Goal: Task Accomplishment & Management: Manage account settings

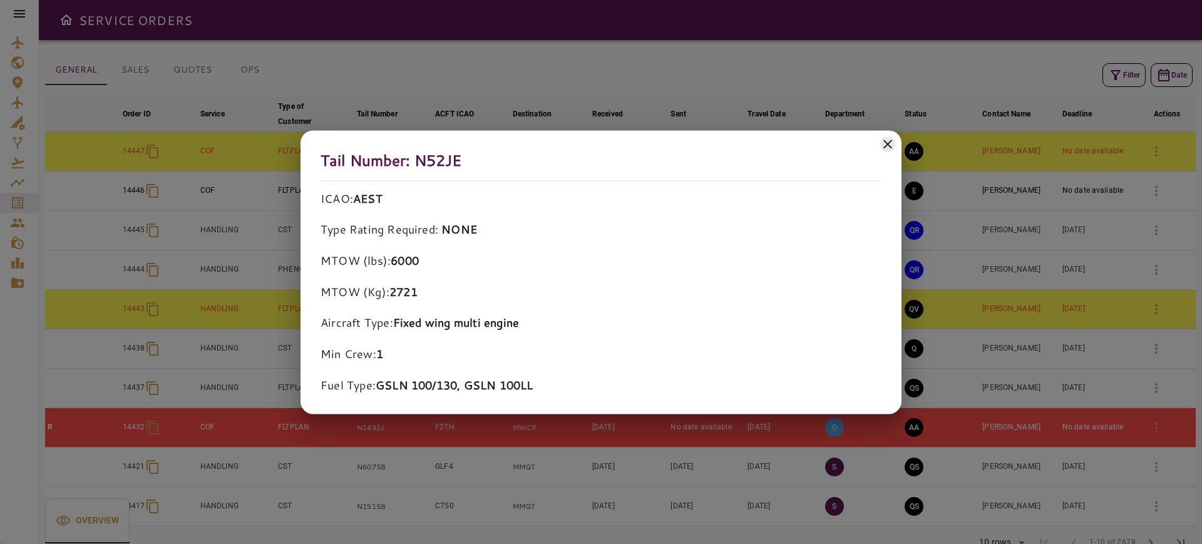
click at [892, 143] on icon at bounding box center [887, 143] width 15 height 15
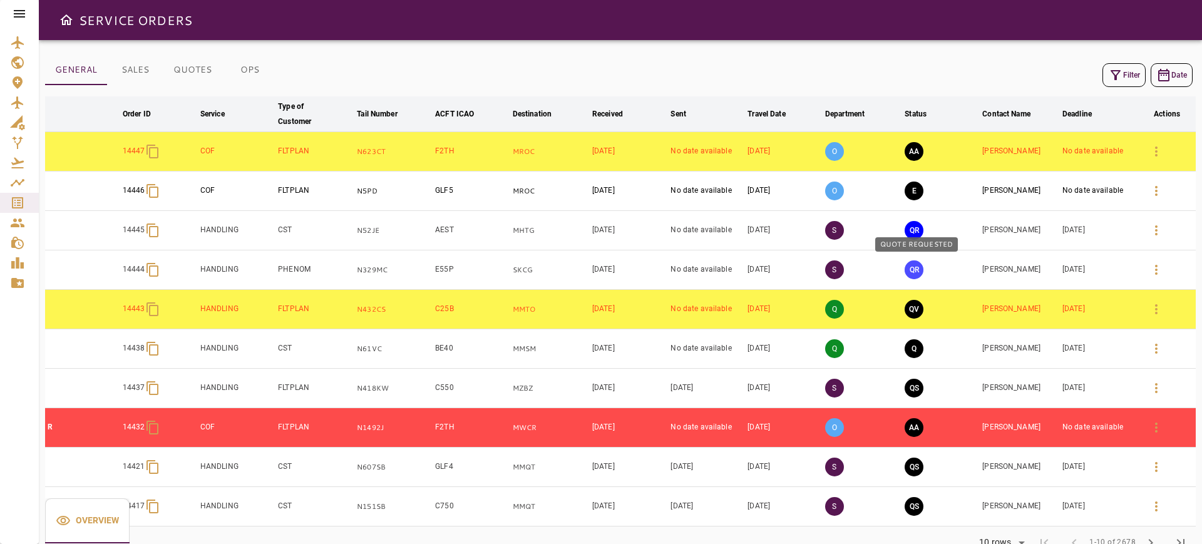
click at [918, 271] on button "QR" at bounding box center [914, 269] width 19 height 19
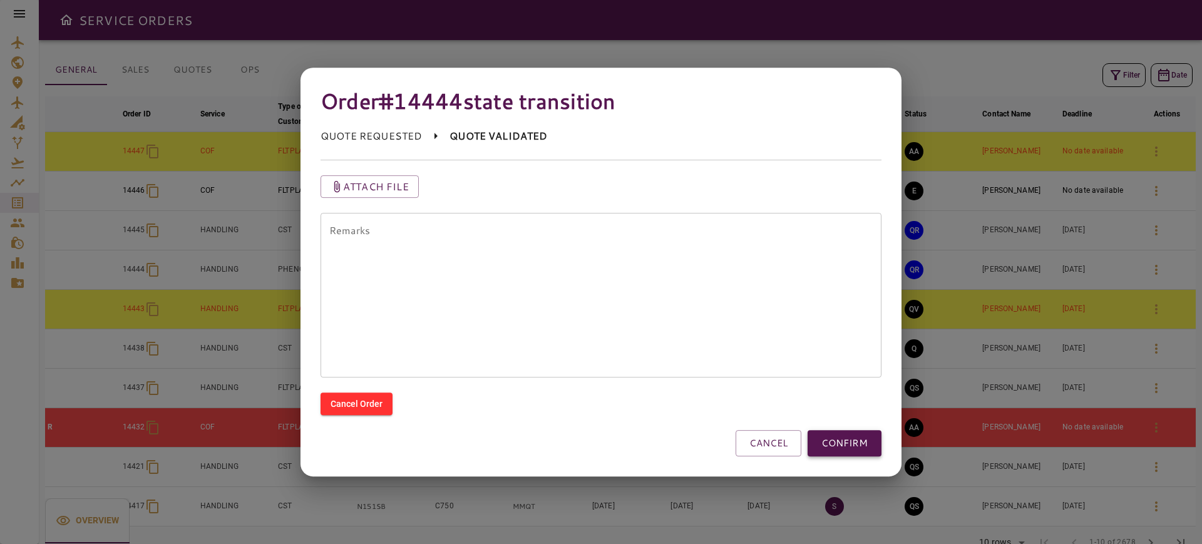
click at [840, 444] on button "CONFIRM" at bounding box center [845, 443] width 74 height 26
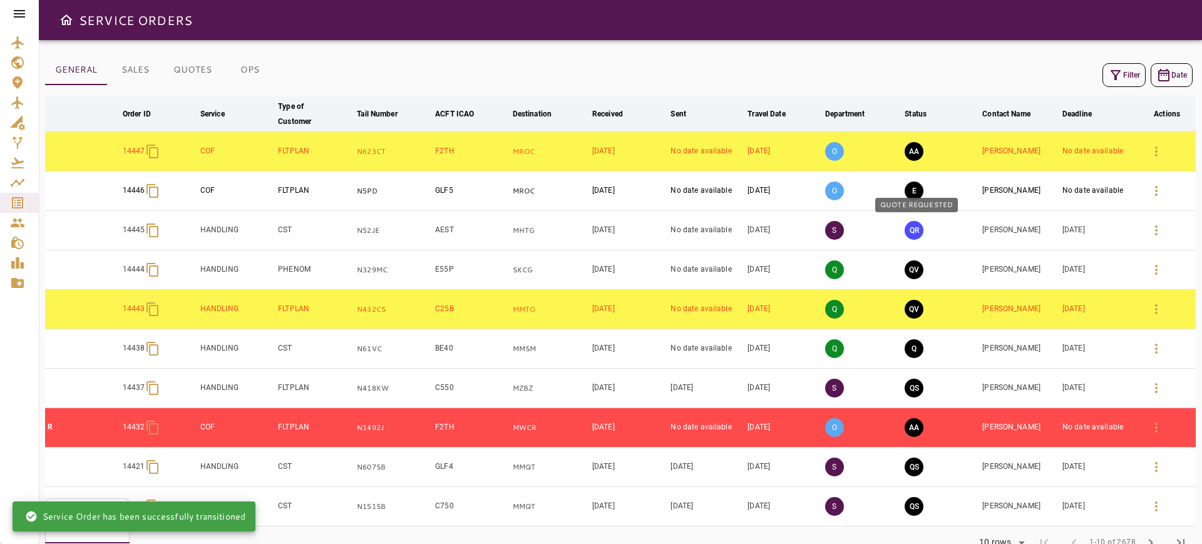
click at [917, 228] on button "QR" at bounding box center [914, 230] width 19 height 19
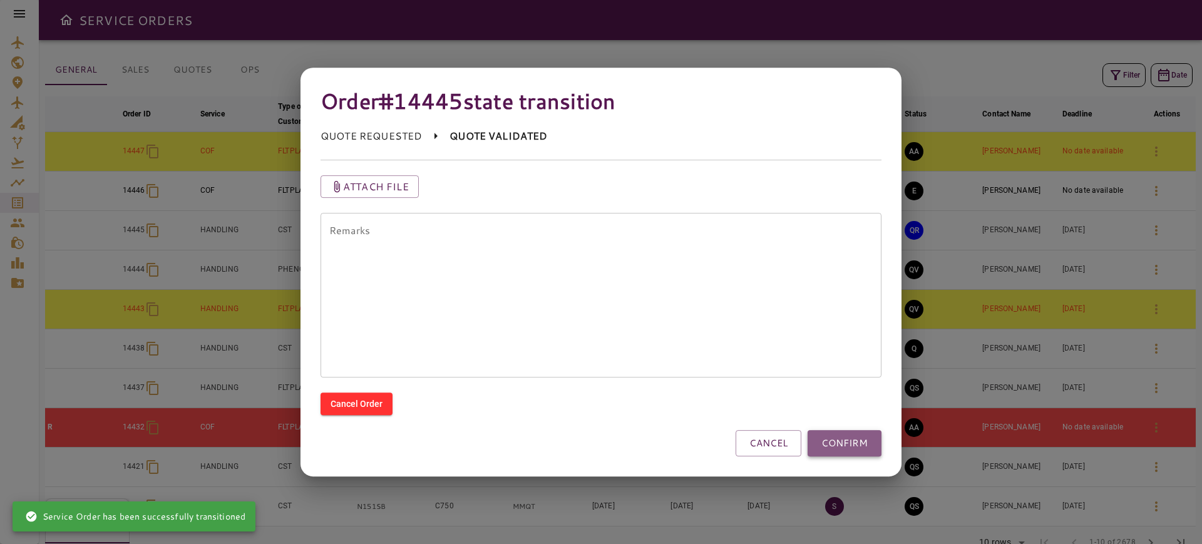
click at [836, 450] on button "CONFIRM" at bounding box center [845, 443] width 74 height 26
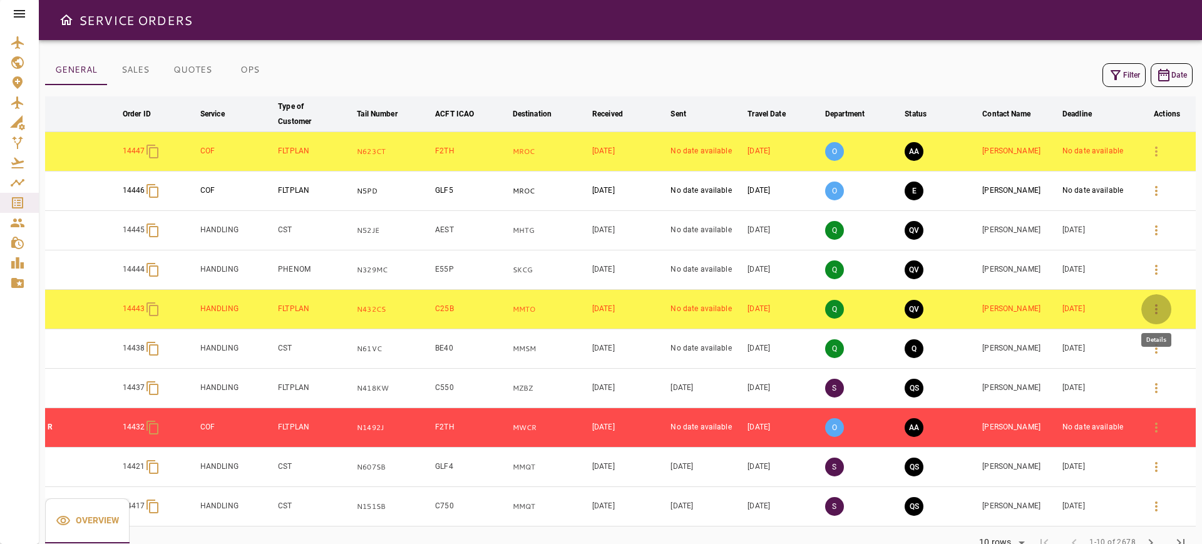
click at [1161, 315] on icon "button" at bounding box center [1156, 309] width 15 height 15
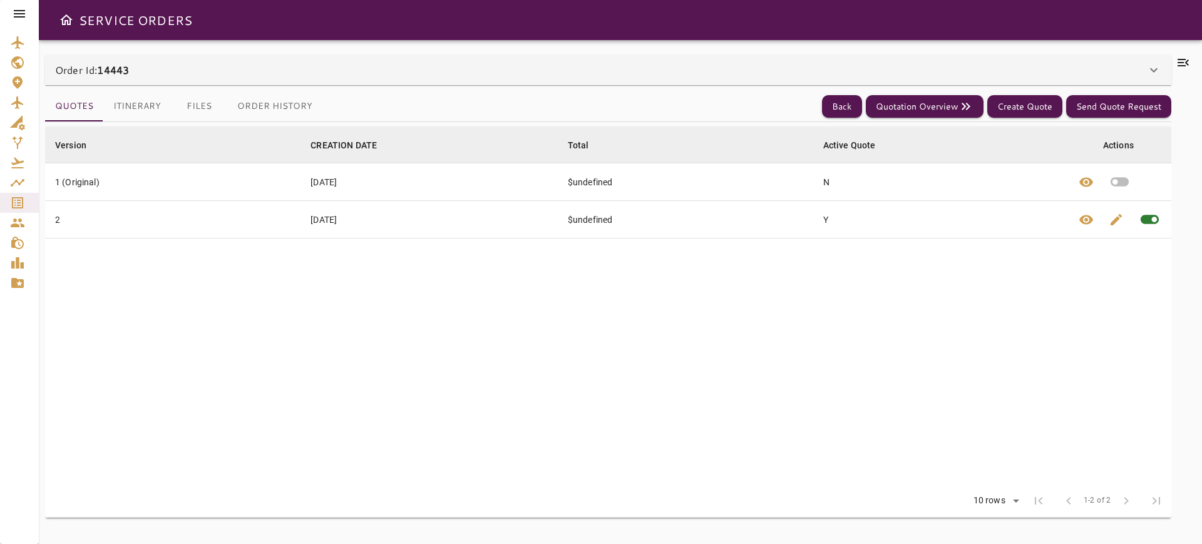
click at [388, 78] on div "Order Id: 14443" at bounding box center [608, 70] width 1126 height 30
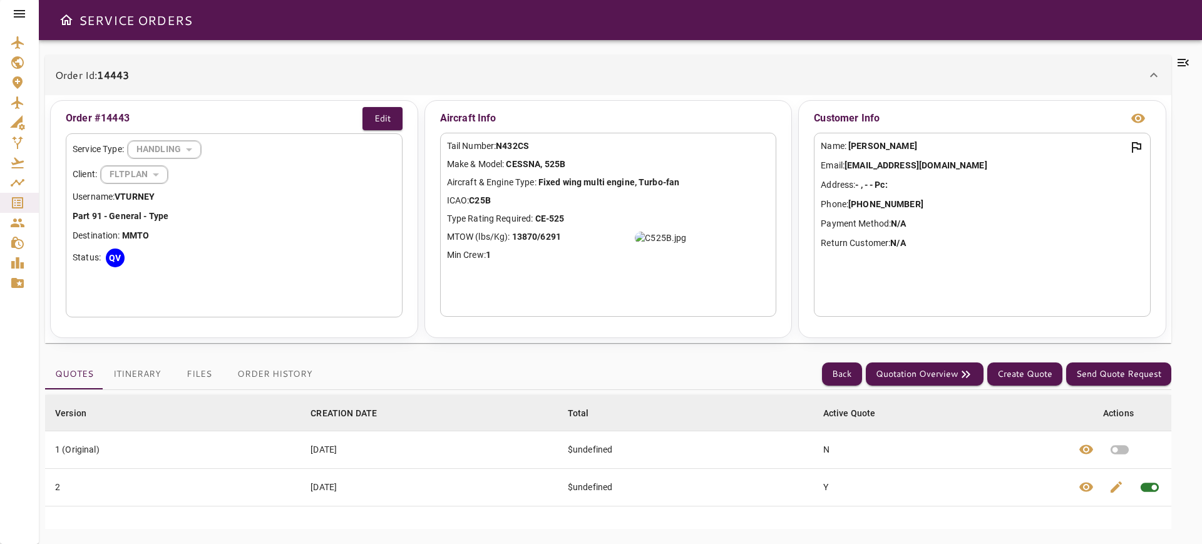
click at [388, 78] on div "Order Id: 14443" at bounding box center [600, 75] width 1091 height 15
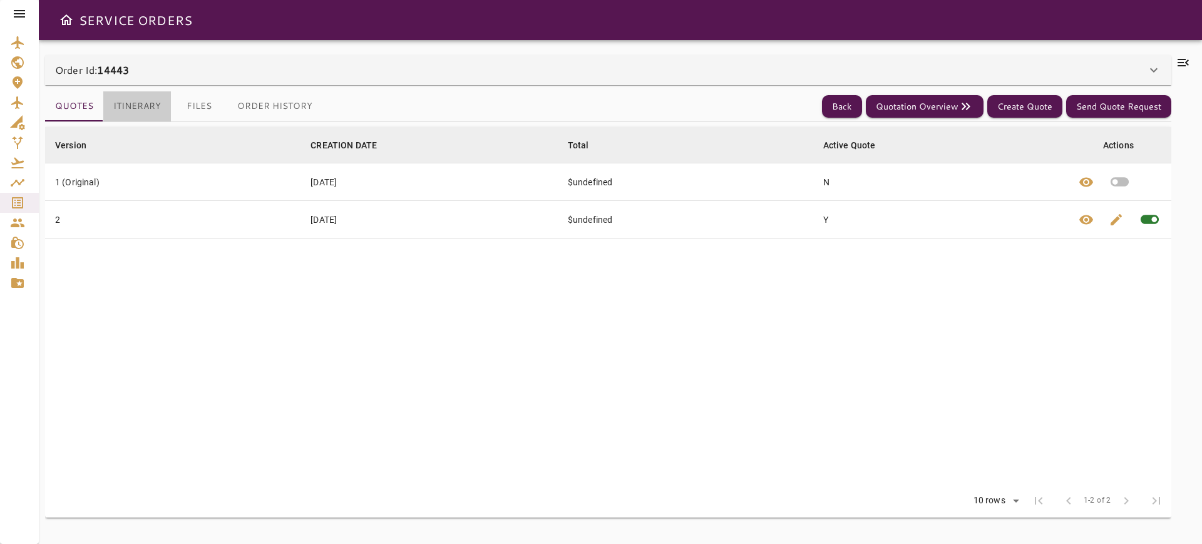
click at [120, 96] on button "Itinerary" at bounding box center [137, 106] width 68 height 30
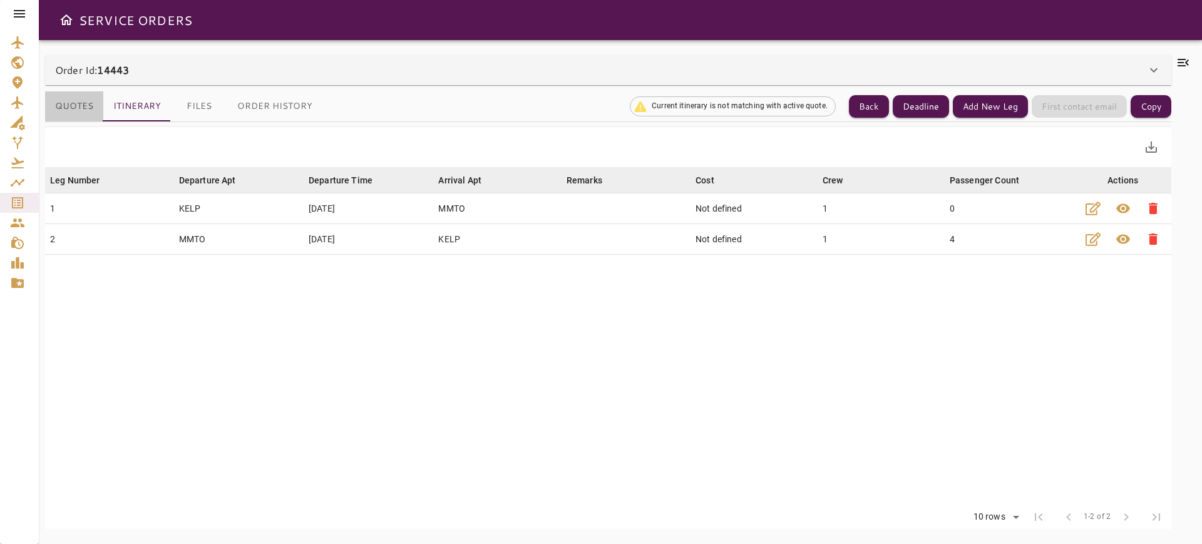
click at [70, 110] on button "Quotes" at bounding box center [74, 106] width 58 height 30
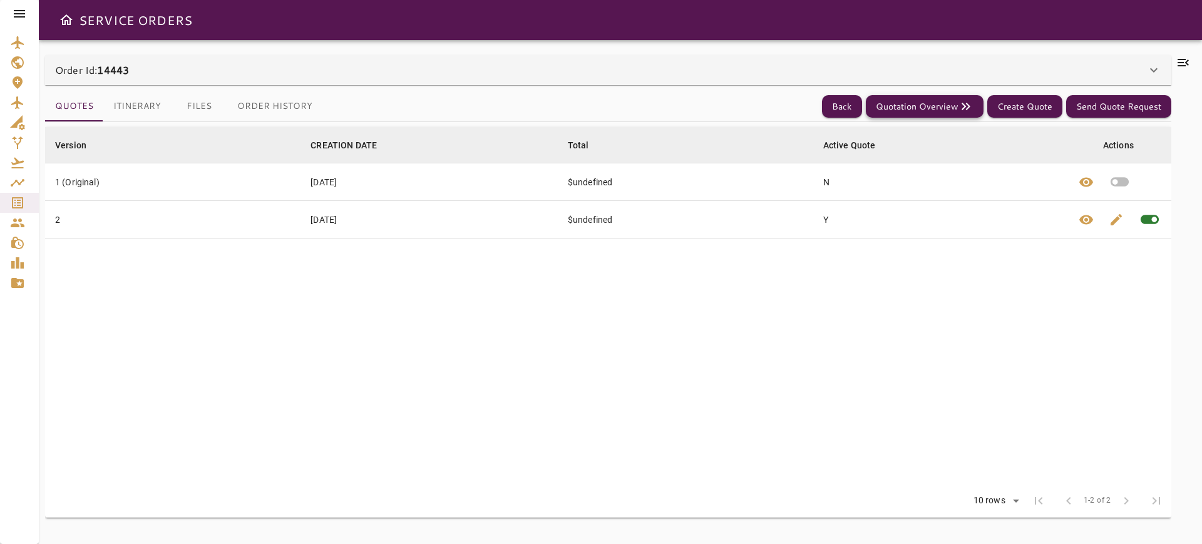
click at [937, 108] on button "Quotation Overview" at bounding box center [925, 106] width 118 height 23
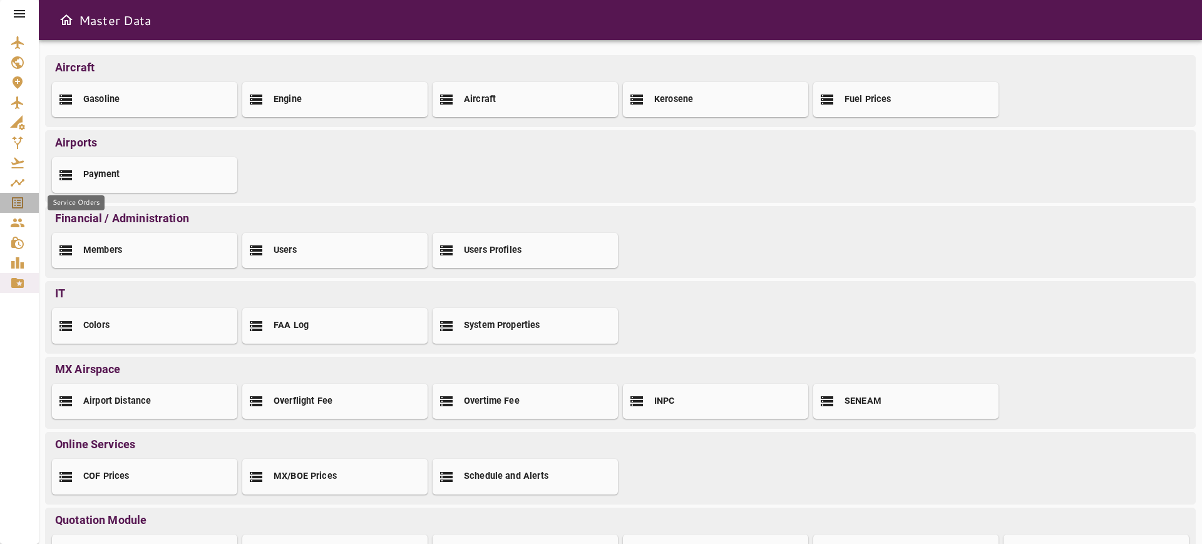
click at [31, 197] on link "Service Orders" at bounding box center [19, 203] width 39 height 20
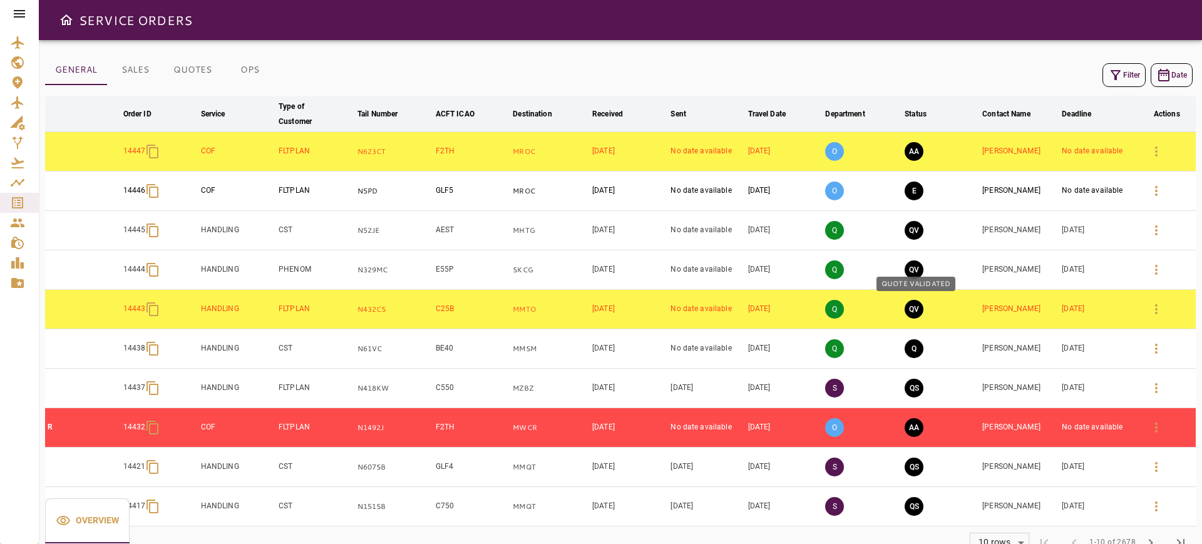
click at [922, 302] on button "QV" at bounding box center [914, 309] width 19 height 19
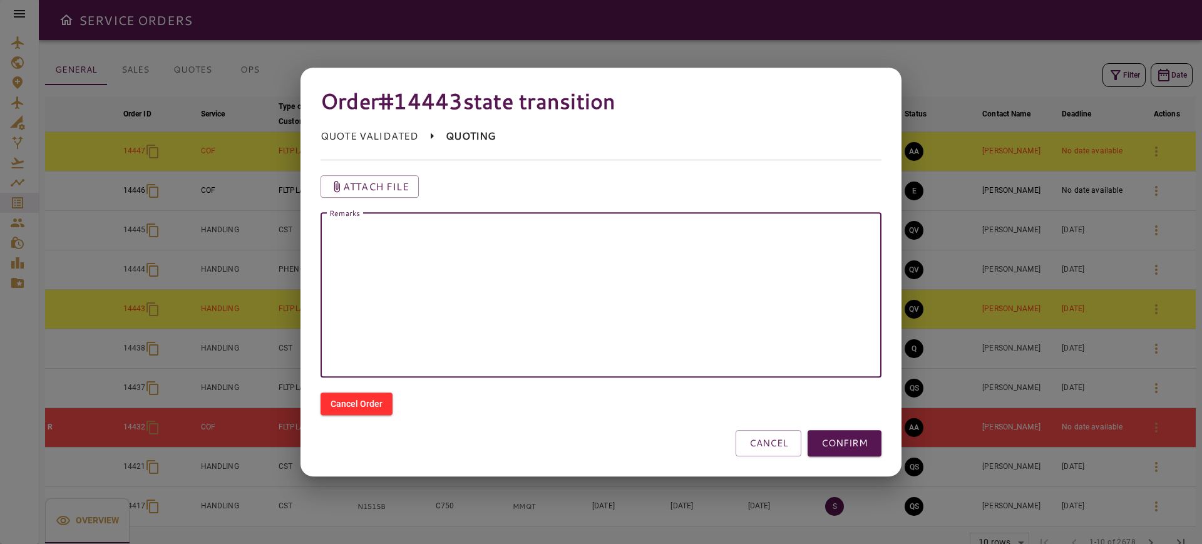
click at [527, 279] on textarea "Remarks" at bounding box center [600, 295] width 543 height 144
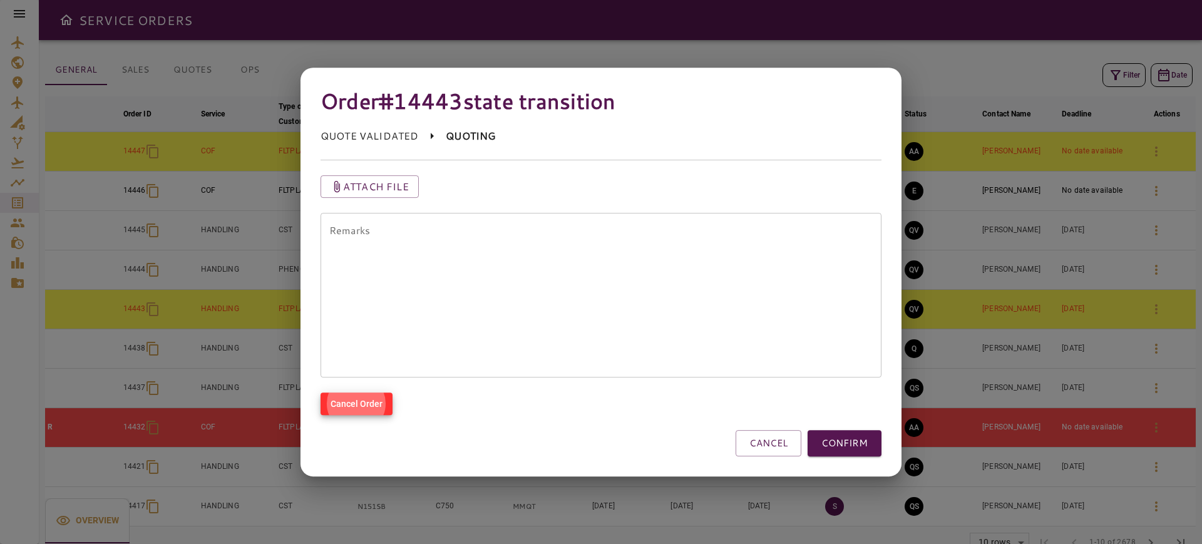
click at [527, 279] on textarea "Remarks" at bounding box center [600, 295] width 543 height 144
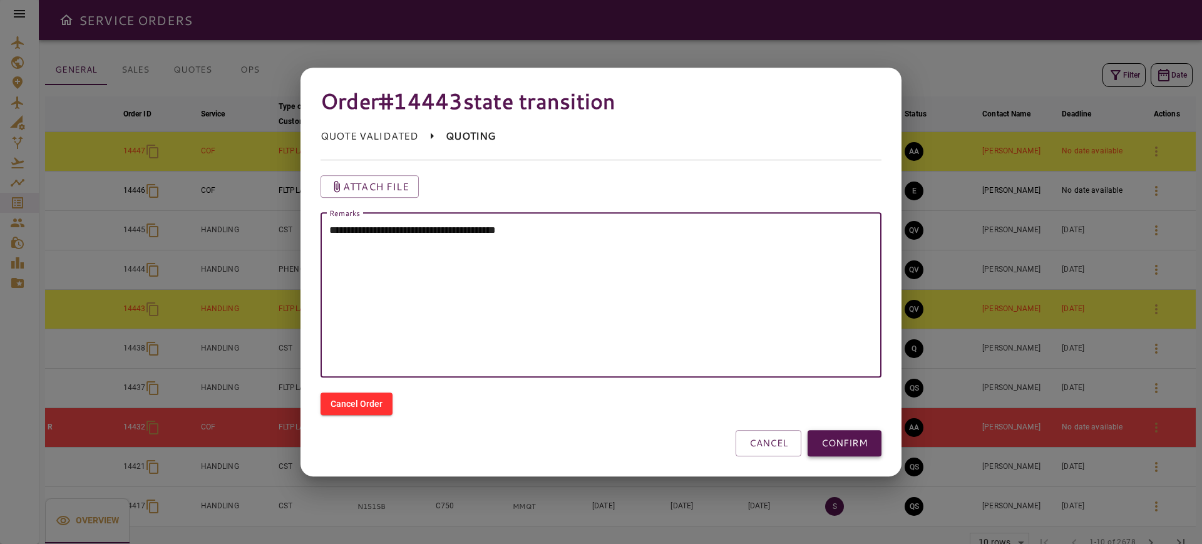
type textarea "**********"
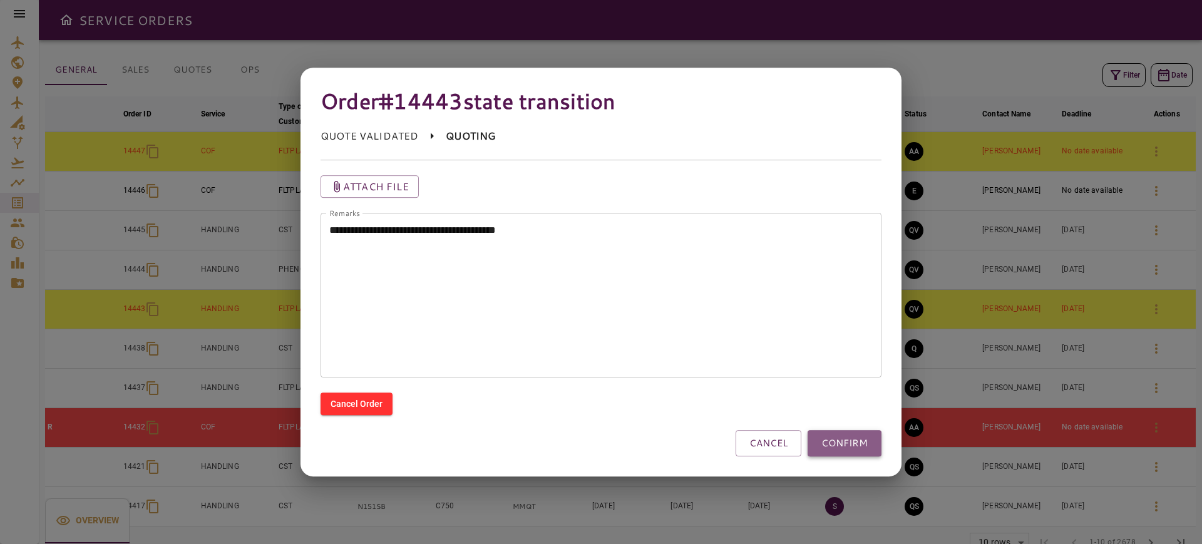
click at [844, 434] on button "CONFIRM" at bounding box center [845, 443] width 74 height 26
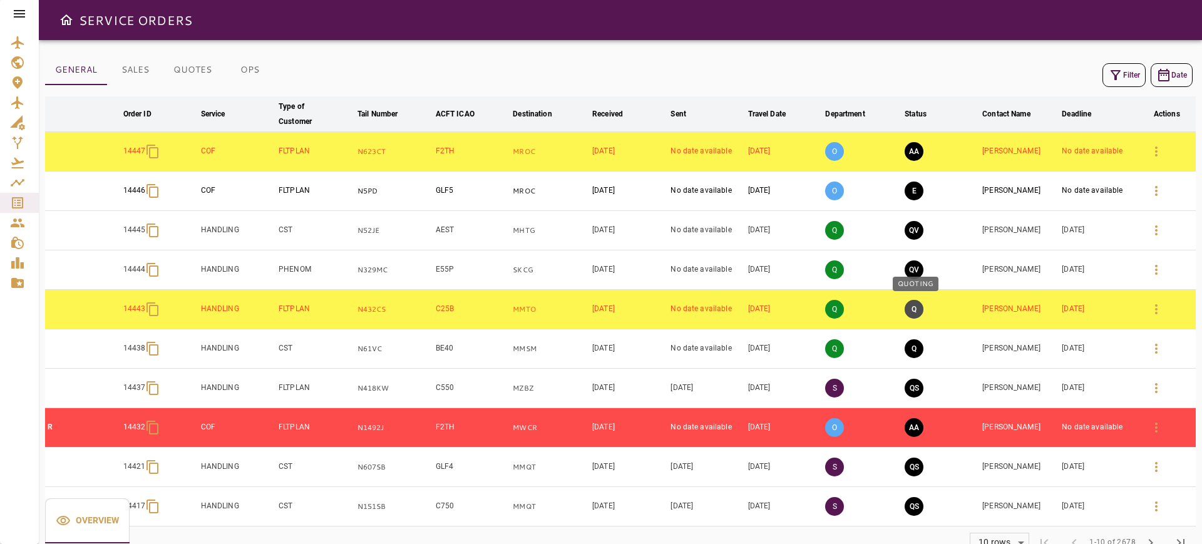
click at [913, 308] on button "Q" at bounding box center [914, 309] width 19 height 19
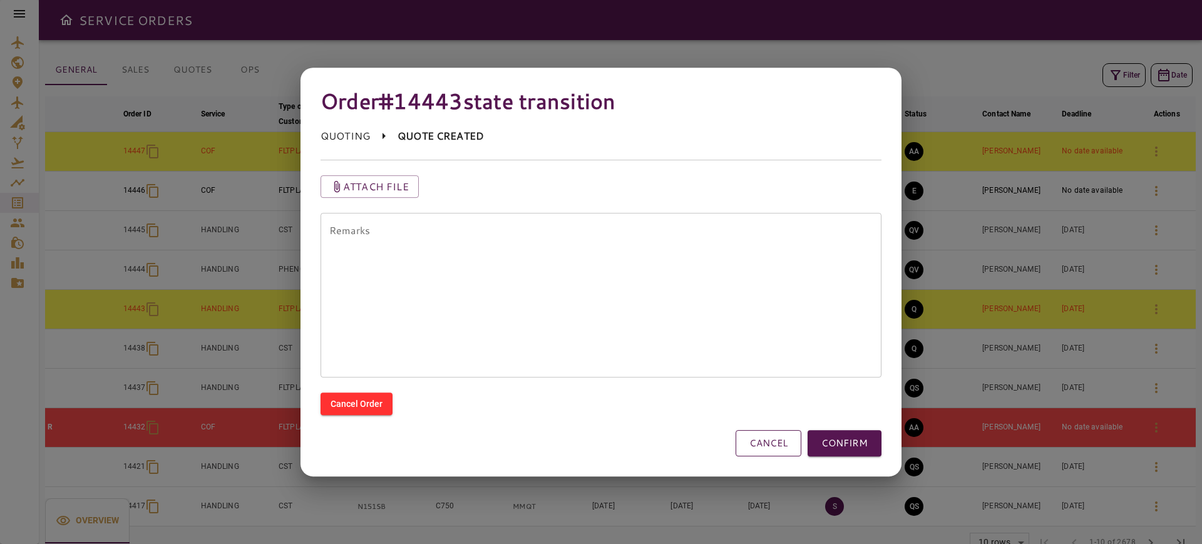
click at [757, 438] on button "CANCEL" at bounding box center [769, 443] width 66 height 26
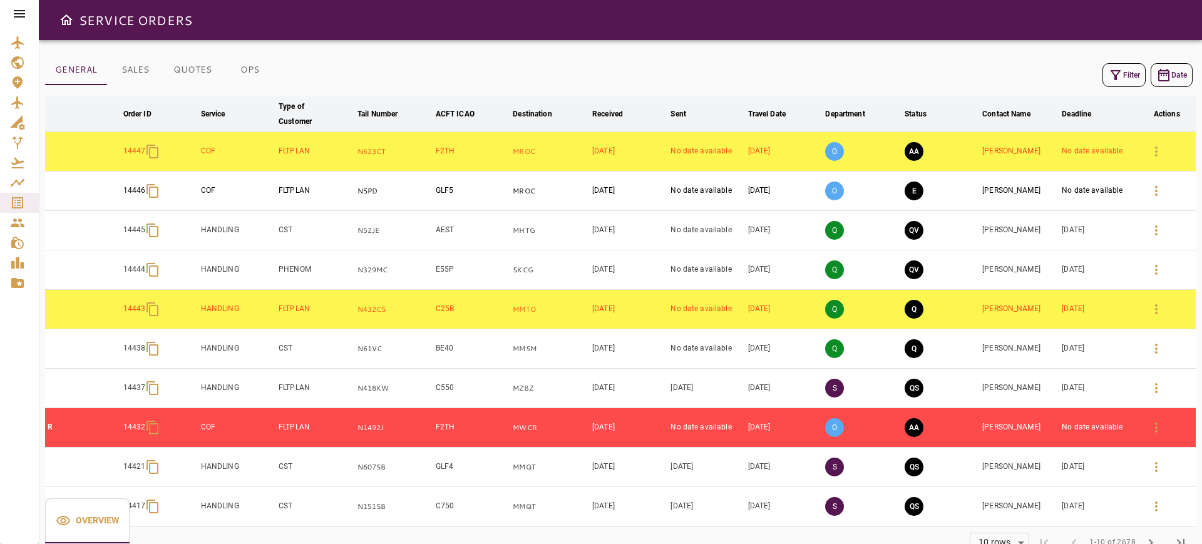
click at [1153, 307] on icon "button" at bounding box center [1156, 309] width 15 height 15
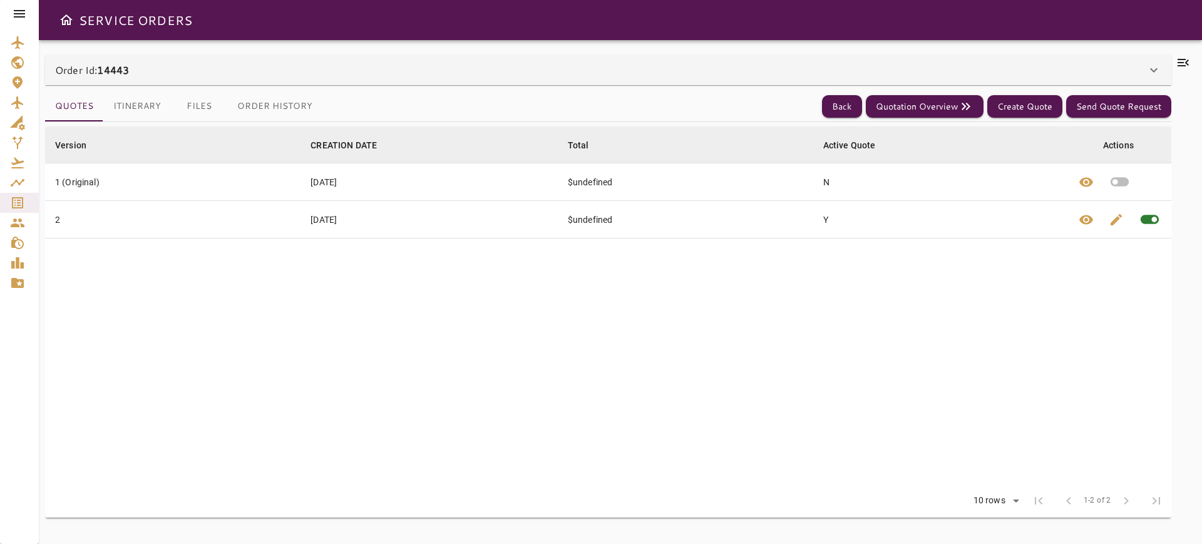
click at [1186, 64] on icon at bounding box center [1183, 62] width 15 height 15
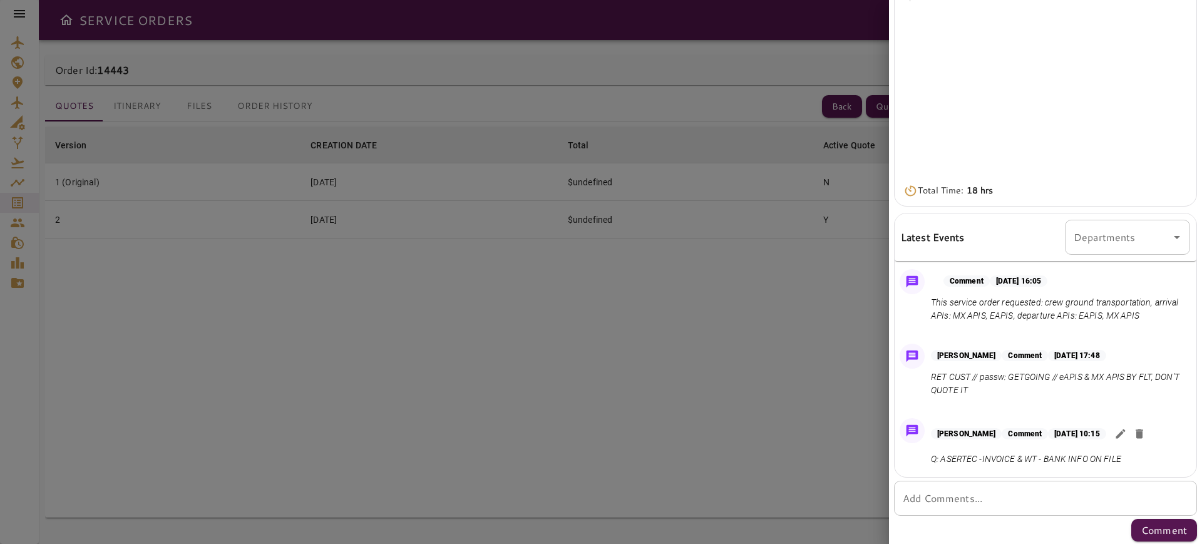
scroll to position [163, 0]
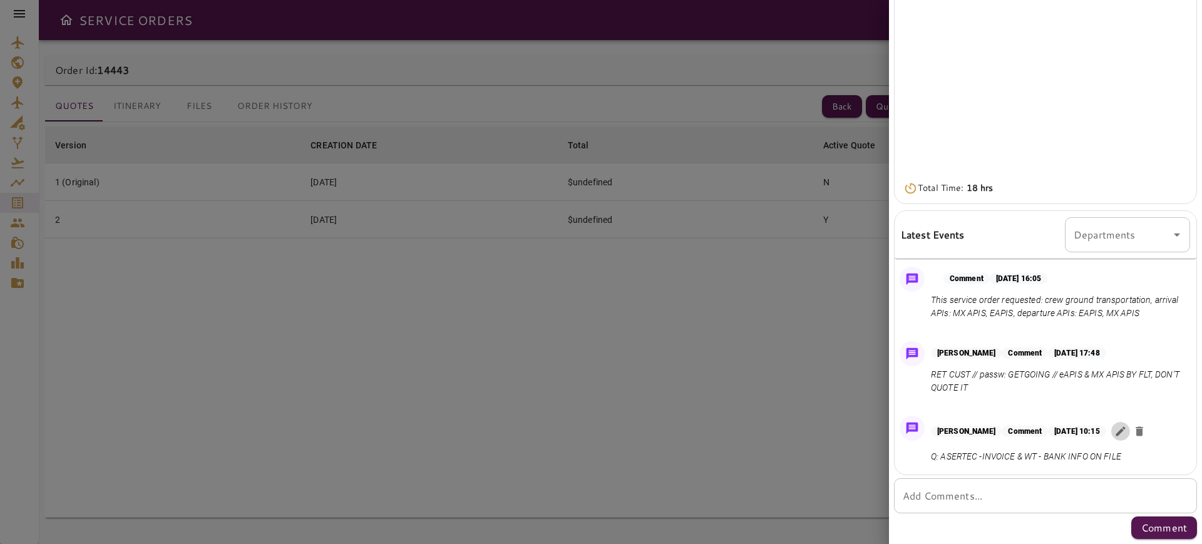
click at [1125, 434] on icon "button" at bounding box center [1120, 431] width 9 height 9
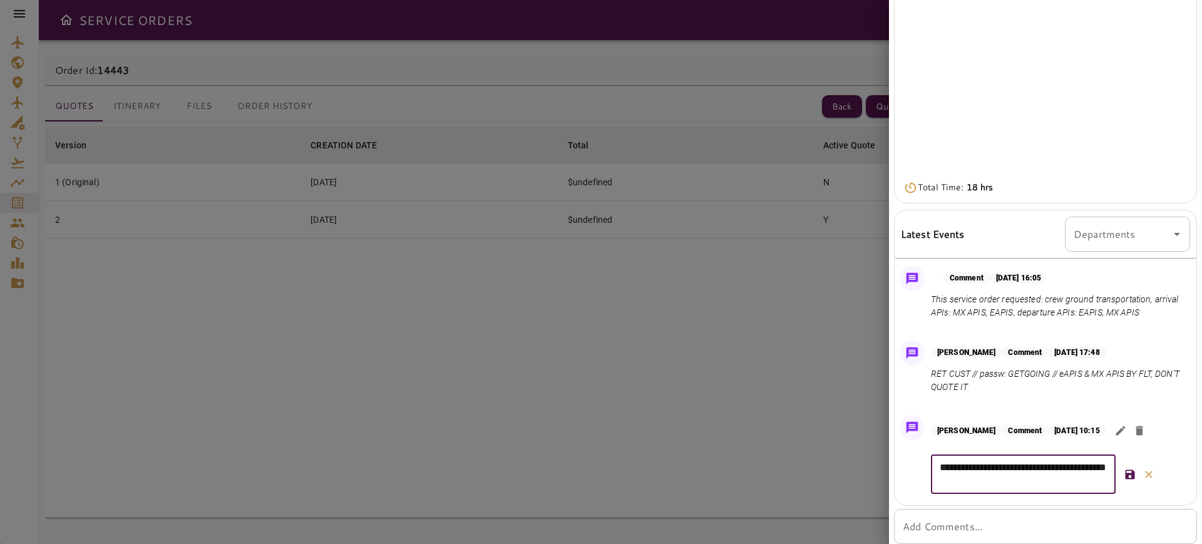
drag, startPoint x: 1063, startPoint y: 481, endPoint x: 904, endPoint y: 456, distance: 161.0
click at [904, 456] on div "**********" at bounding box center [1046, 457] width 302 height 95
paste textarea "**********"
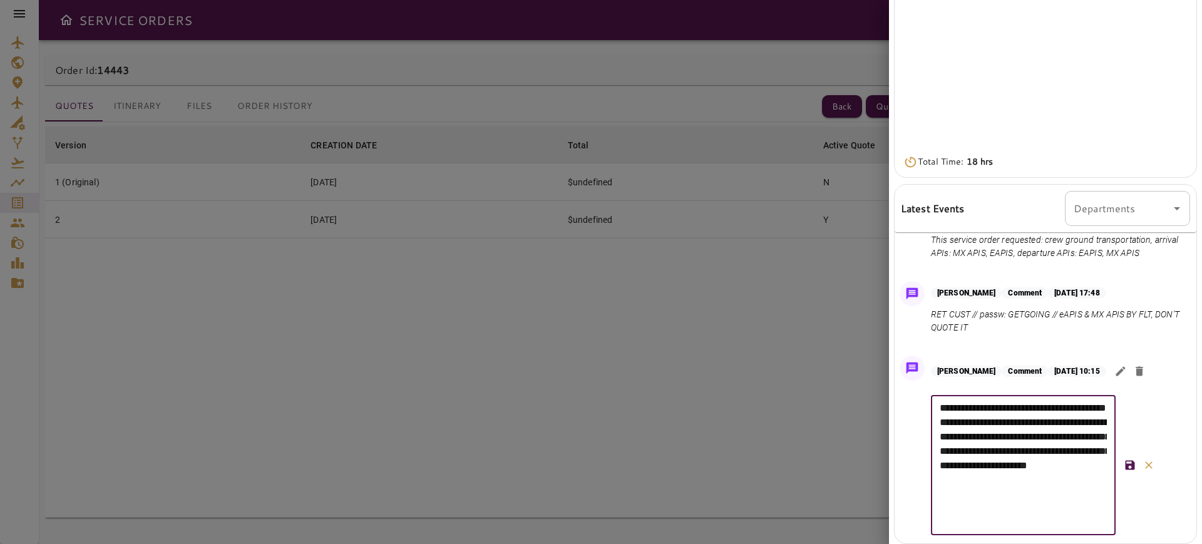
type textarea "**********"
click at [1125, 471] on icon "button" at bounding box center [1130, 465] width 13 height 13
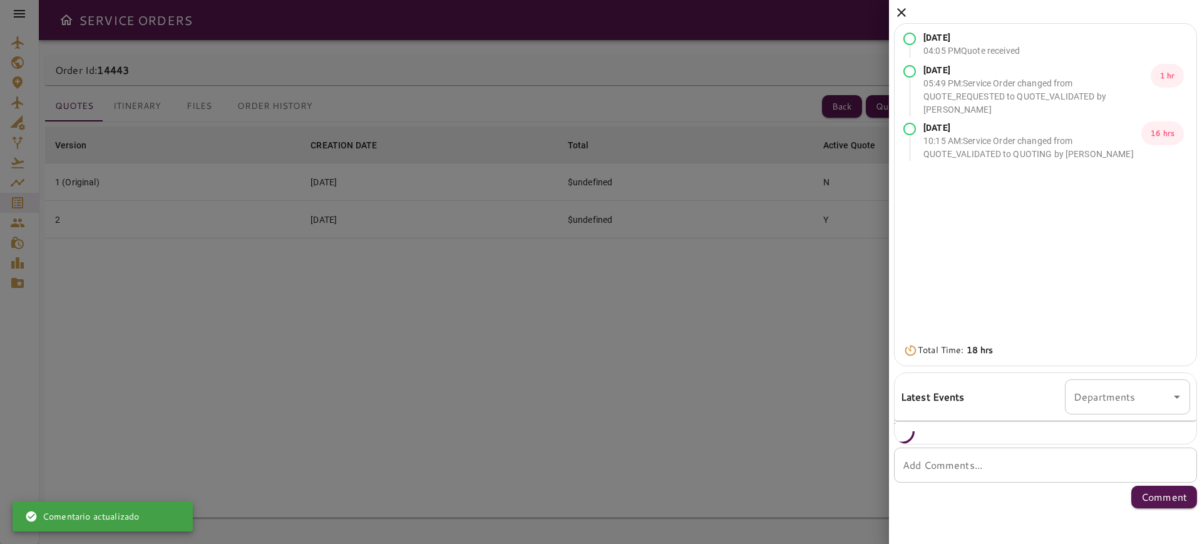
scroll to position [0, 0]
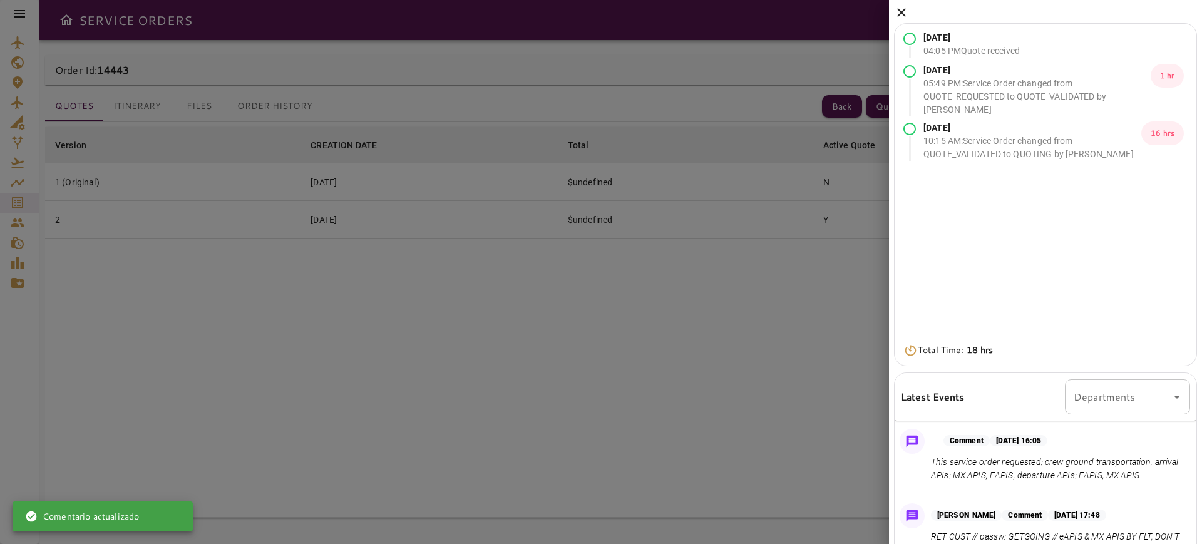
click at [900, 9] on icon at bounding box center [901, 12] width 15 height 15
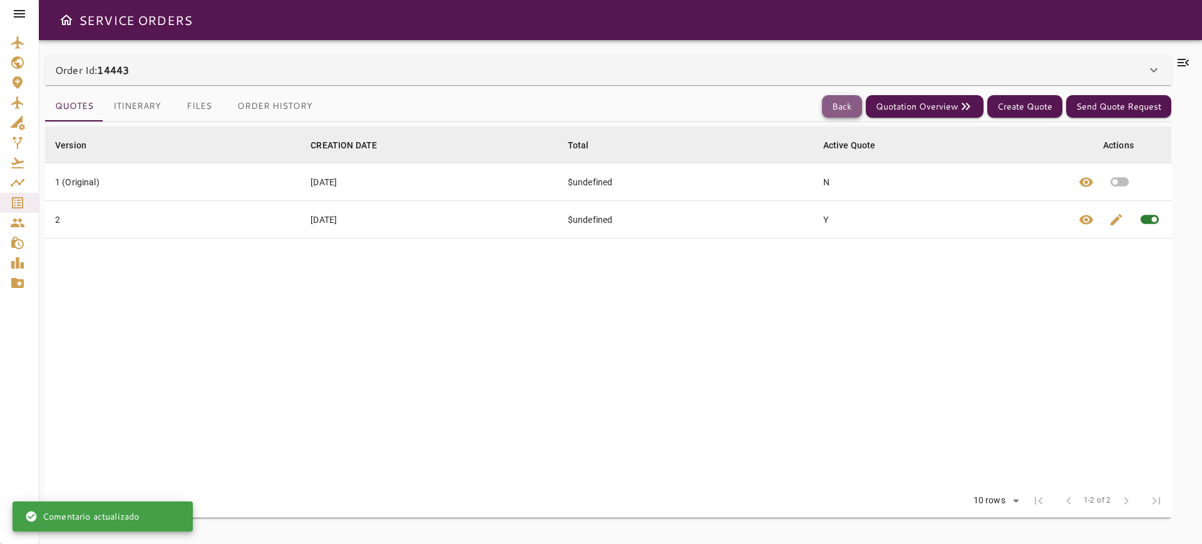
click at [851, 113] on button "Back" at bounding box center [842, 106] width 40 height 23
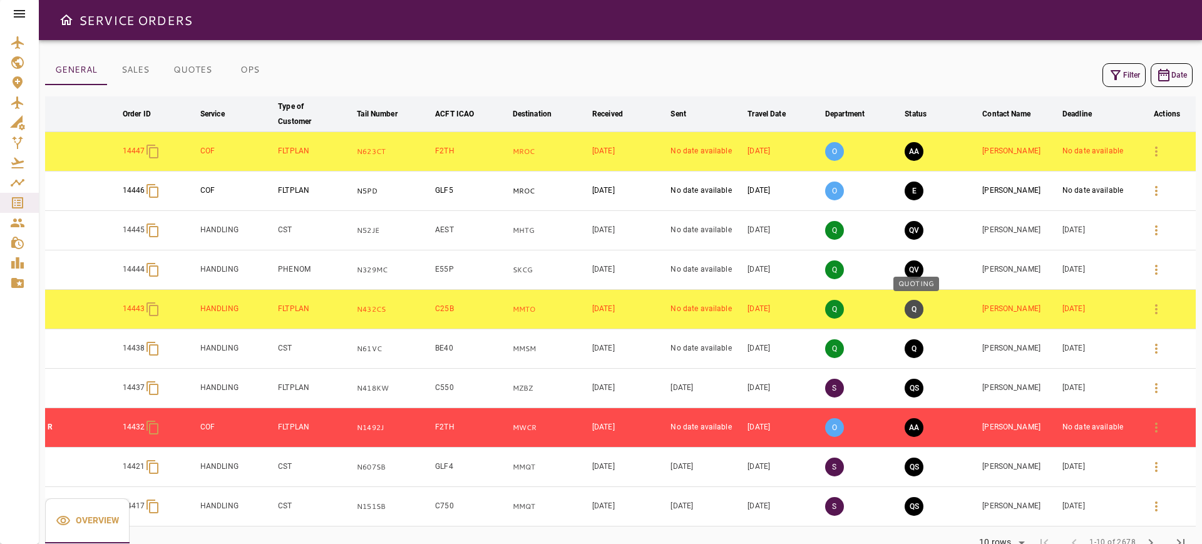
click at [922, 309] on button "Q" at bounding box center [914, 309] width 19 height 19
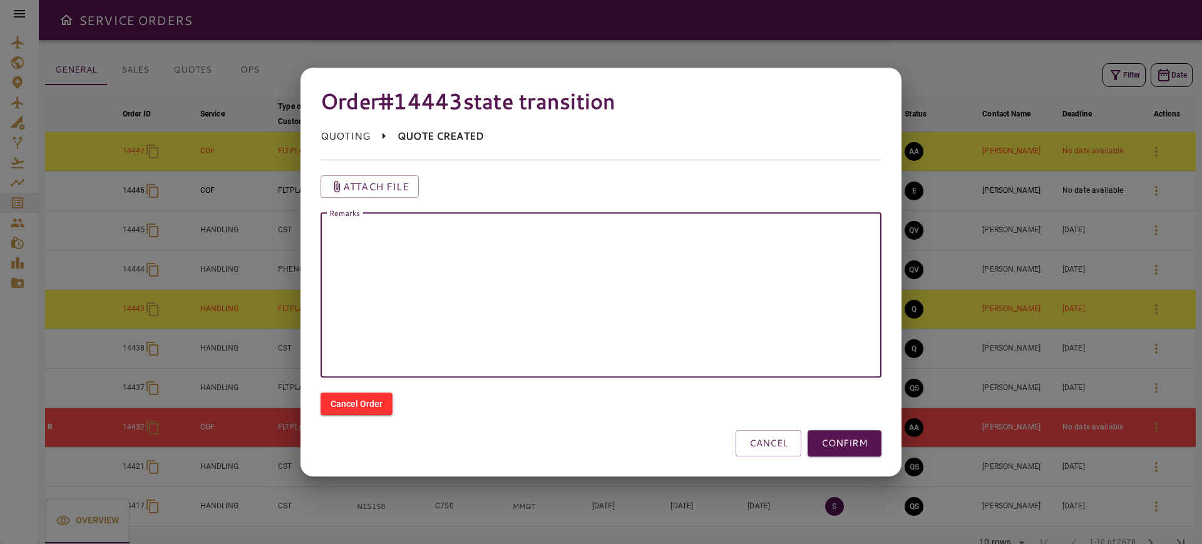
click at [458, 320] on textarea "Remarks" at bounding box center [600, 295] width 543 height 144
type textarea "**********"
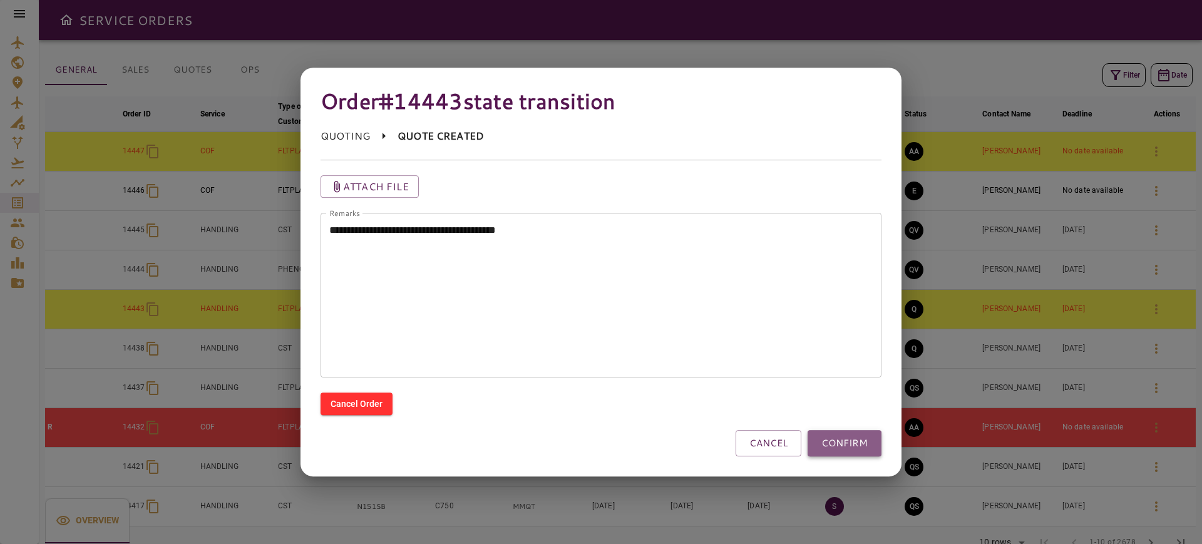
click at [871, 443] on button "CONFIRM" at bounding box center [845, 443] width 74 height 26
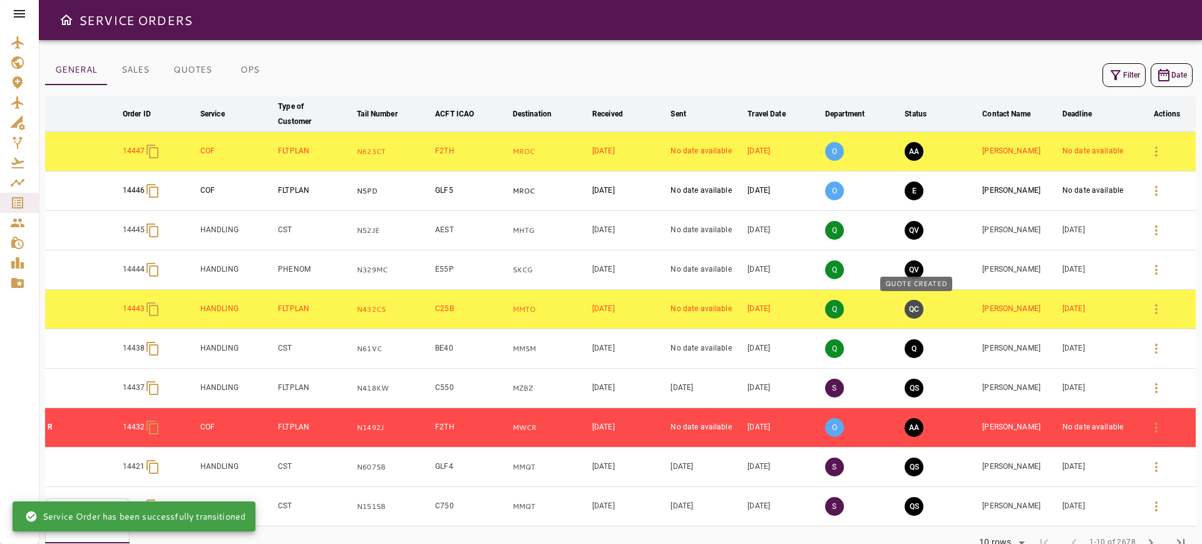
click at [923, 304] on button "QC" at bounding box center [914, 309] width 19 height 19
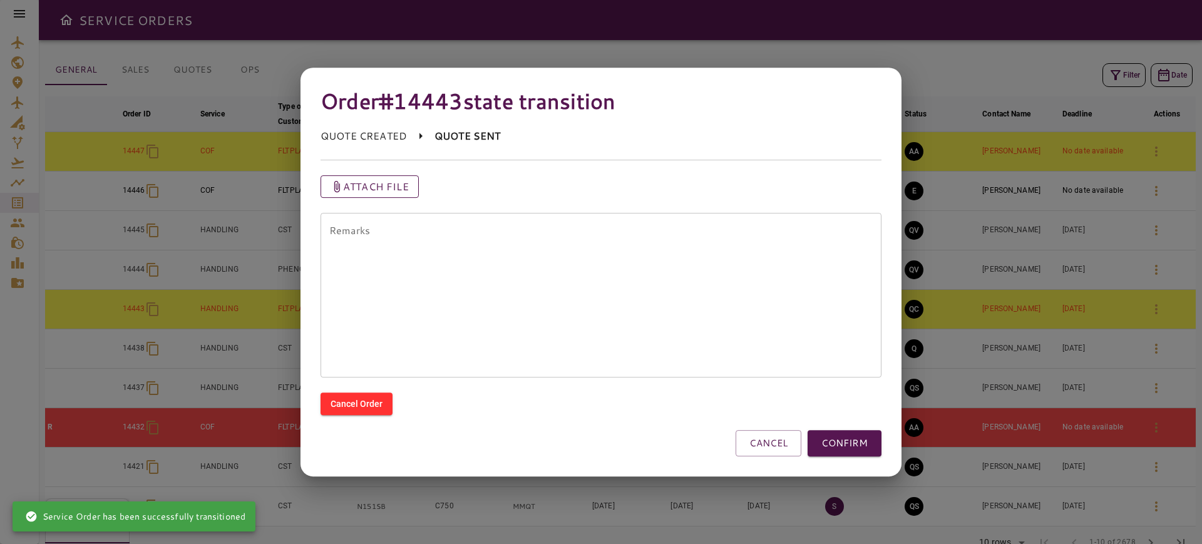
click at [364, 188] on p "Attach file" at bounding box center [376, 186] width 66 height 15
click at [0, 0] on input "Attach file" at bounding box center [0, 0] width 0 height 0
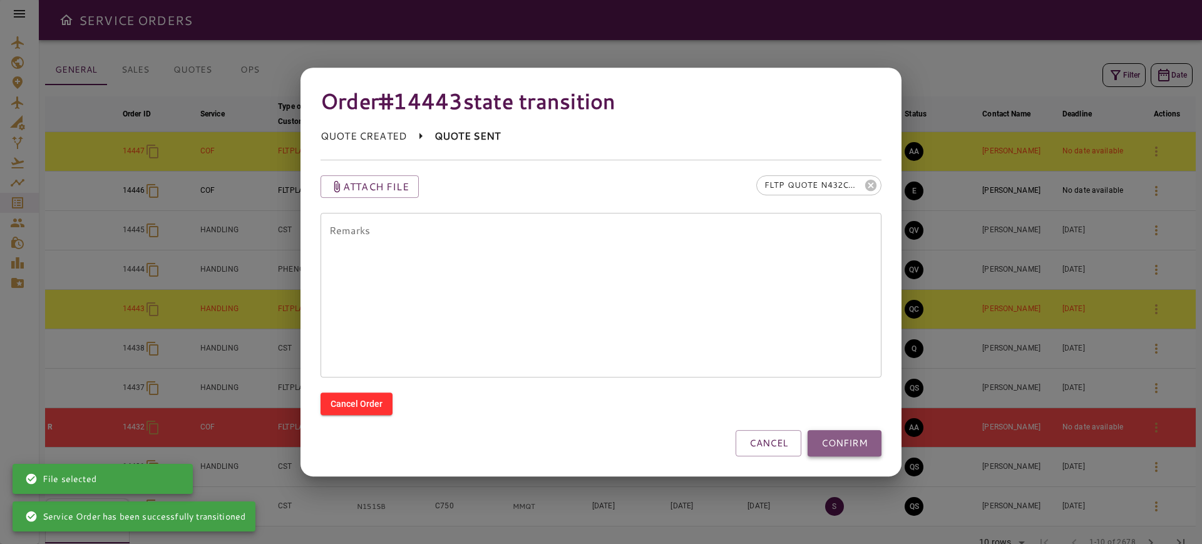
click at [827, 441] on button "CONFIRM" at bounding box center [845, 443] width 74 height 26
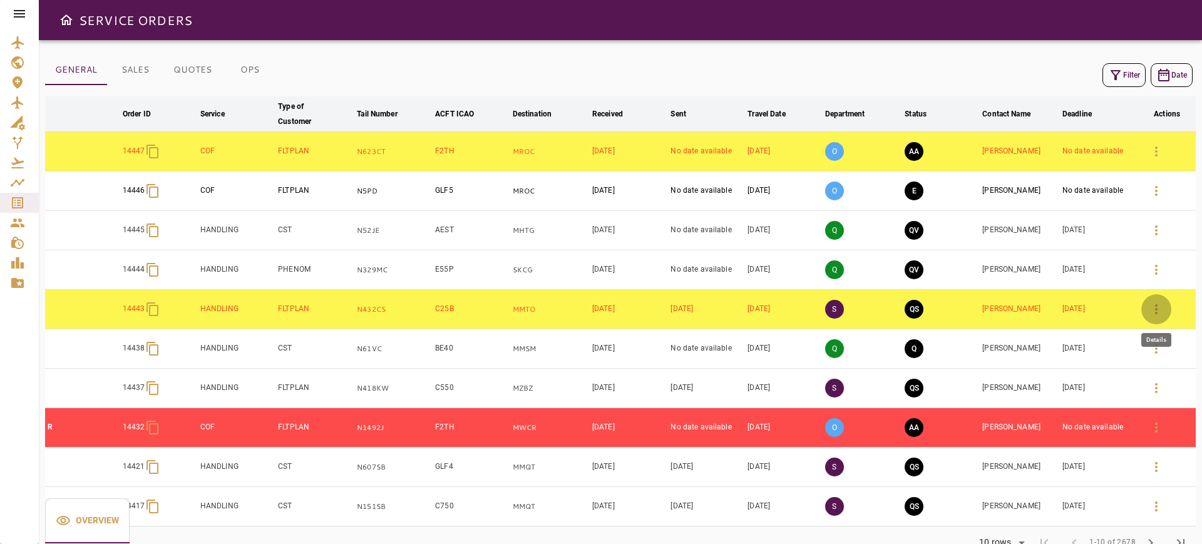
click at [1158, 311] on icon "button" at bounding box center [1156, 309] width 15 height 15
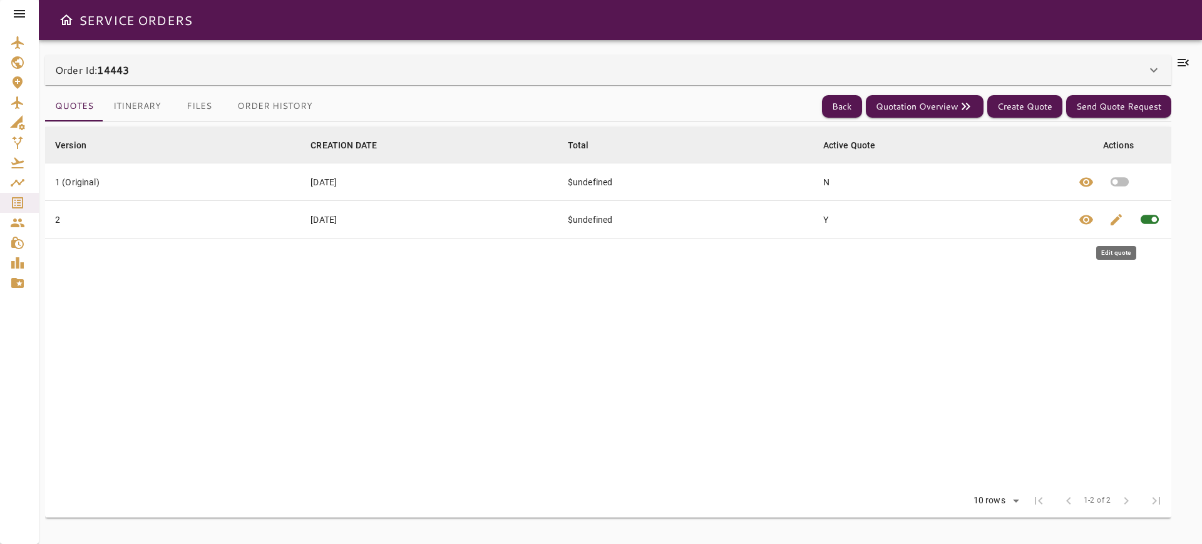
click at [1116, 222] on span "edit" at bounding box center [1116, 219] width 15 height 15
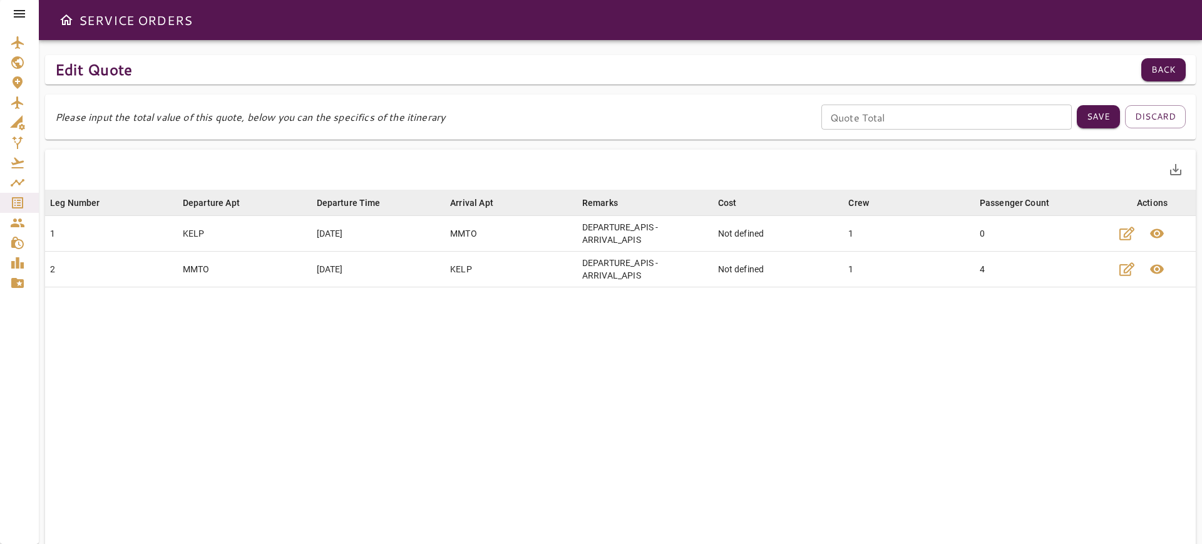
click at [876, 120] on input "Quote Total" at bounding box center [946, 117] width 250 height 25
type input "****"
click at [1088, 121] on button "Save" at bounding box center [1098, 116] width 43 height 23
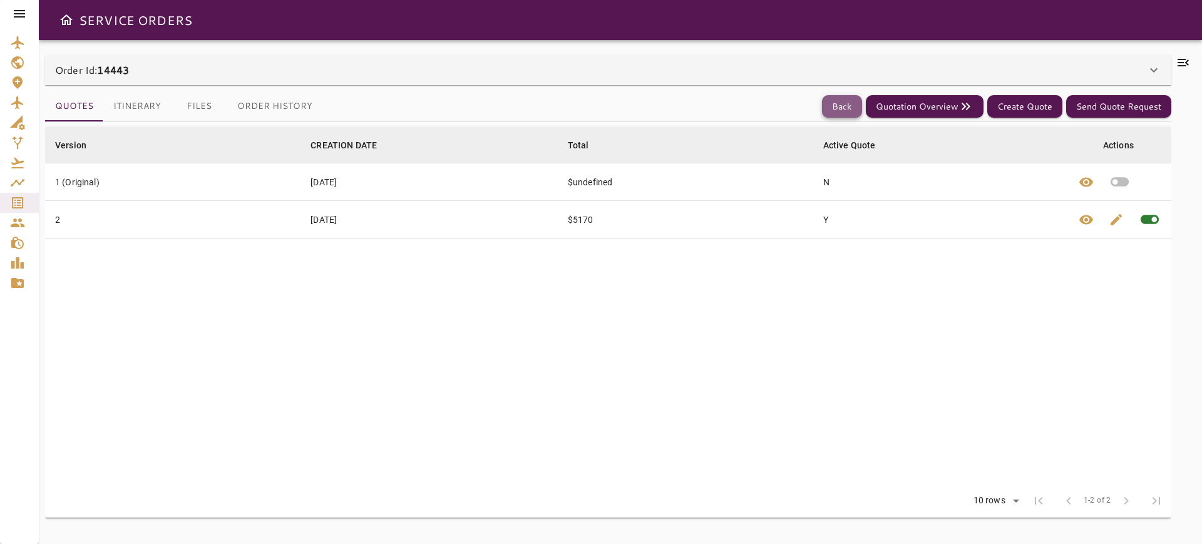
click at [847, 114] on button "Back" at bounding box center [842, 106] width 40 height 23
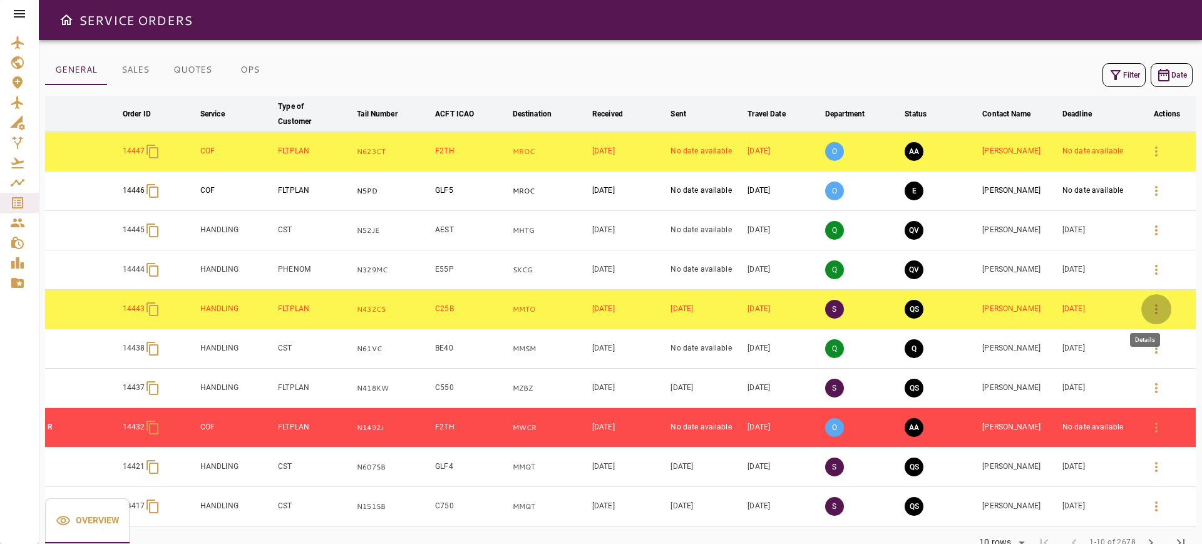
click at [1157, 311] on icon "button" at bounding box center [1156, 309] width 15 height 15
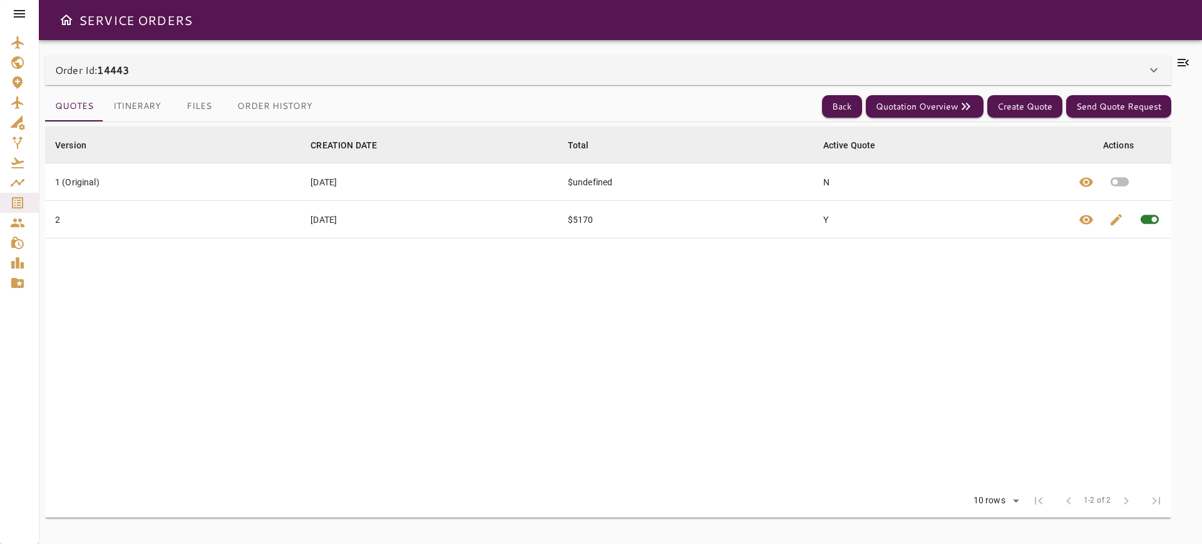
click at [1161, 68] on icon at bounding box center [1153, 70] width 15 height 15
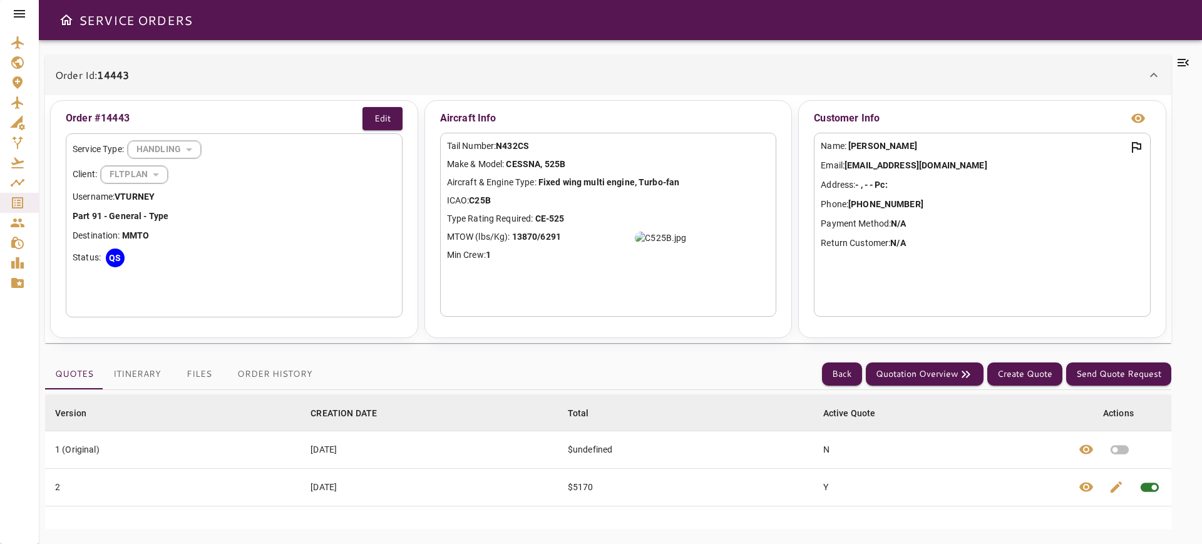
click at [1188, 65] on icon at bounding box center [1183, 62] width 15 height 15
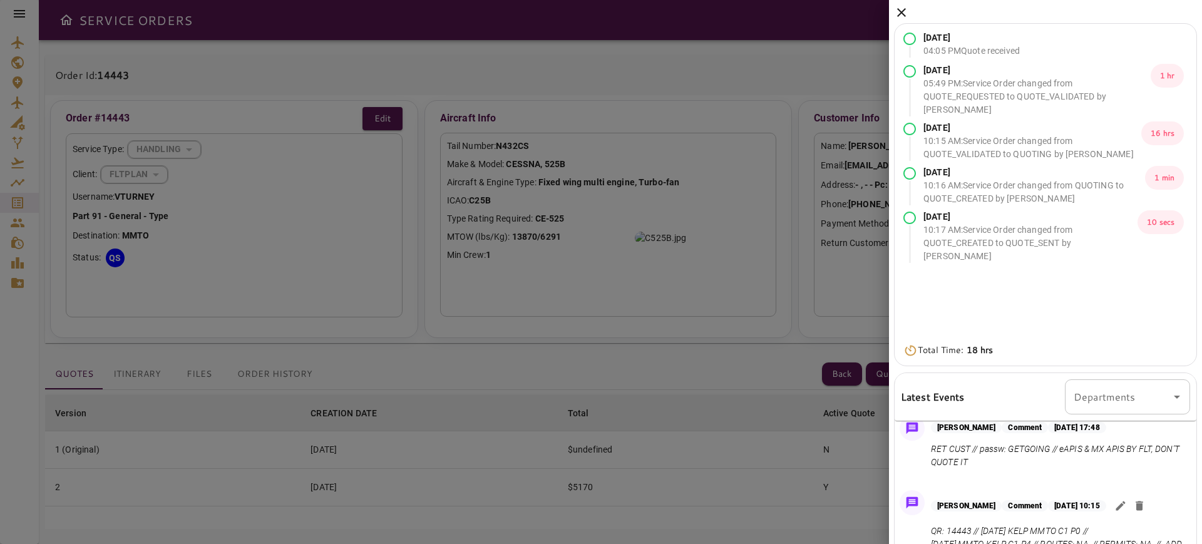
click at [905, 13] on icon at bounding box center [901, 12] width 15 height 15
